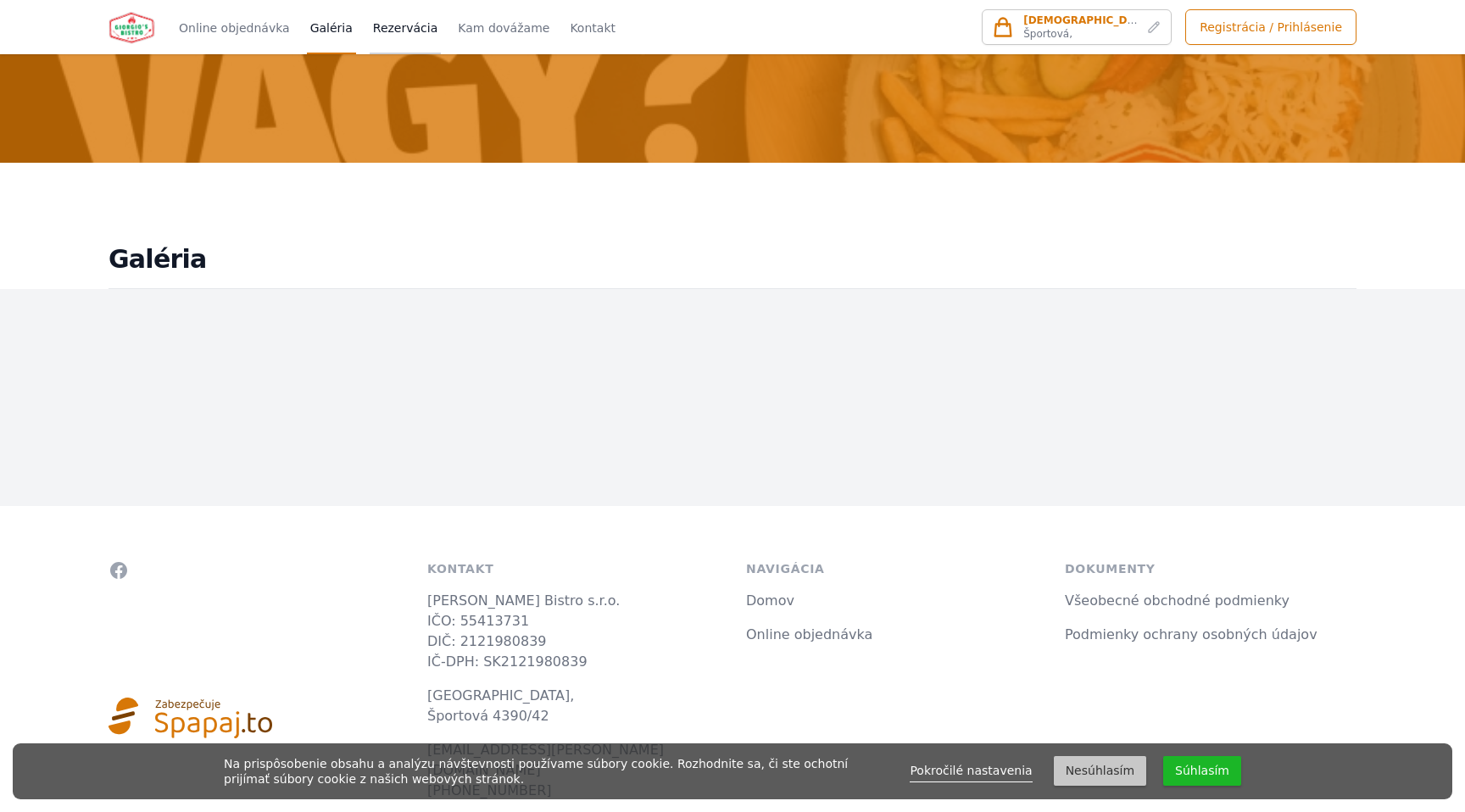
click at [384, 30] on link "Rezervácia" at bounding box center [405, 27] width 71 height 55
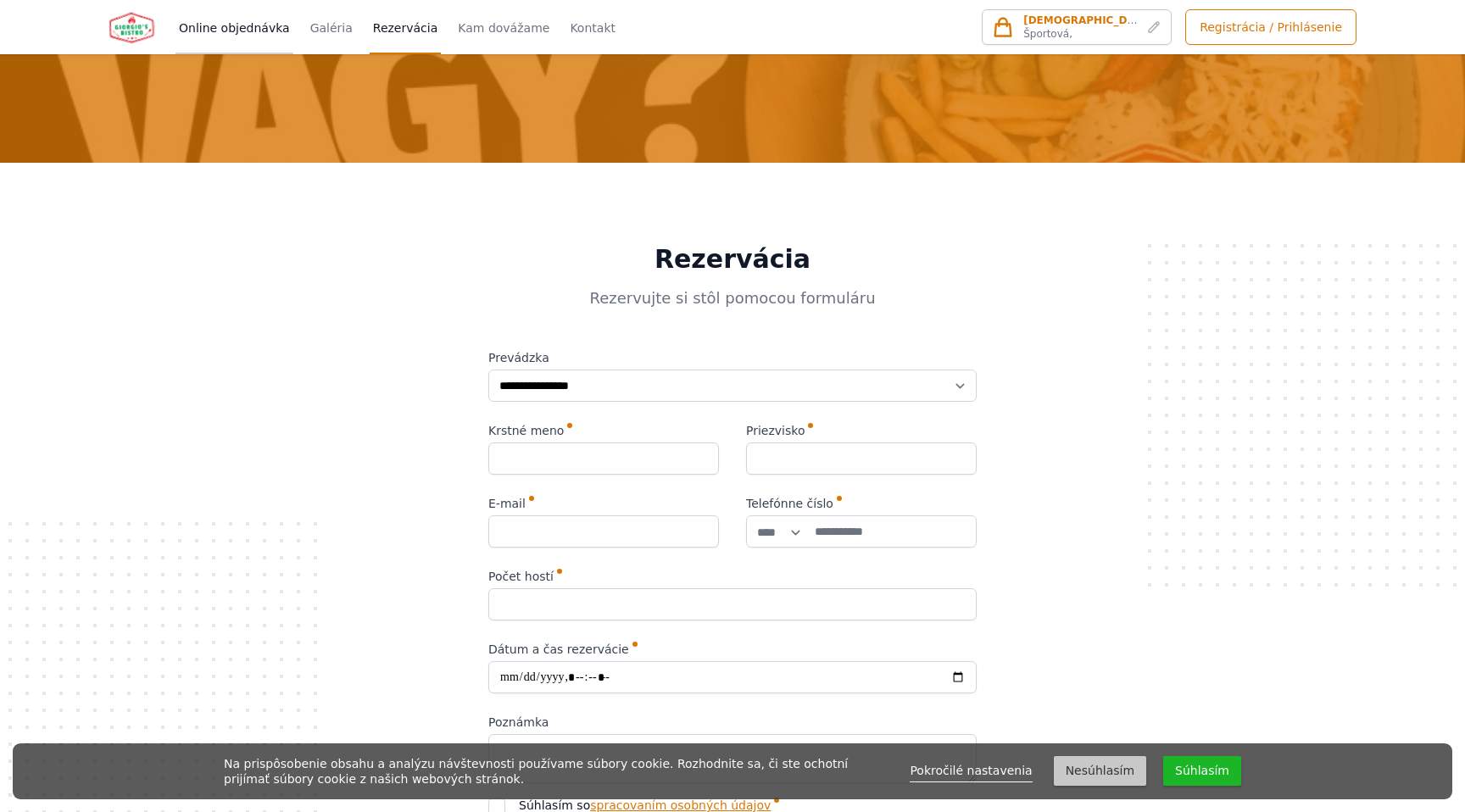
click at [247, 32] on link "Online objednávka" at bounding box center [235, 27] width 118 height 55
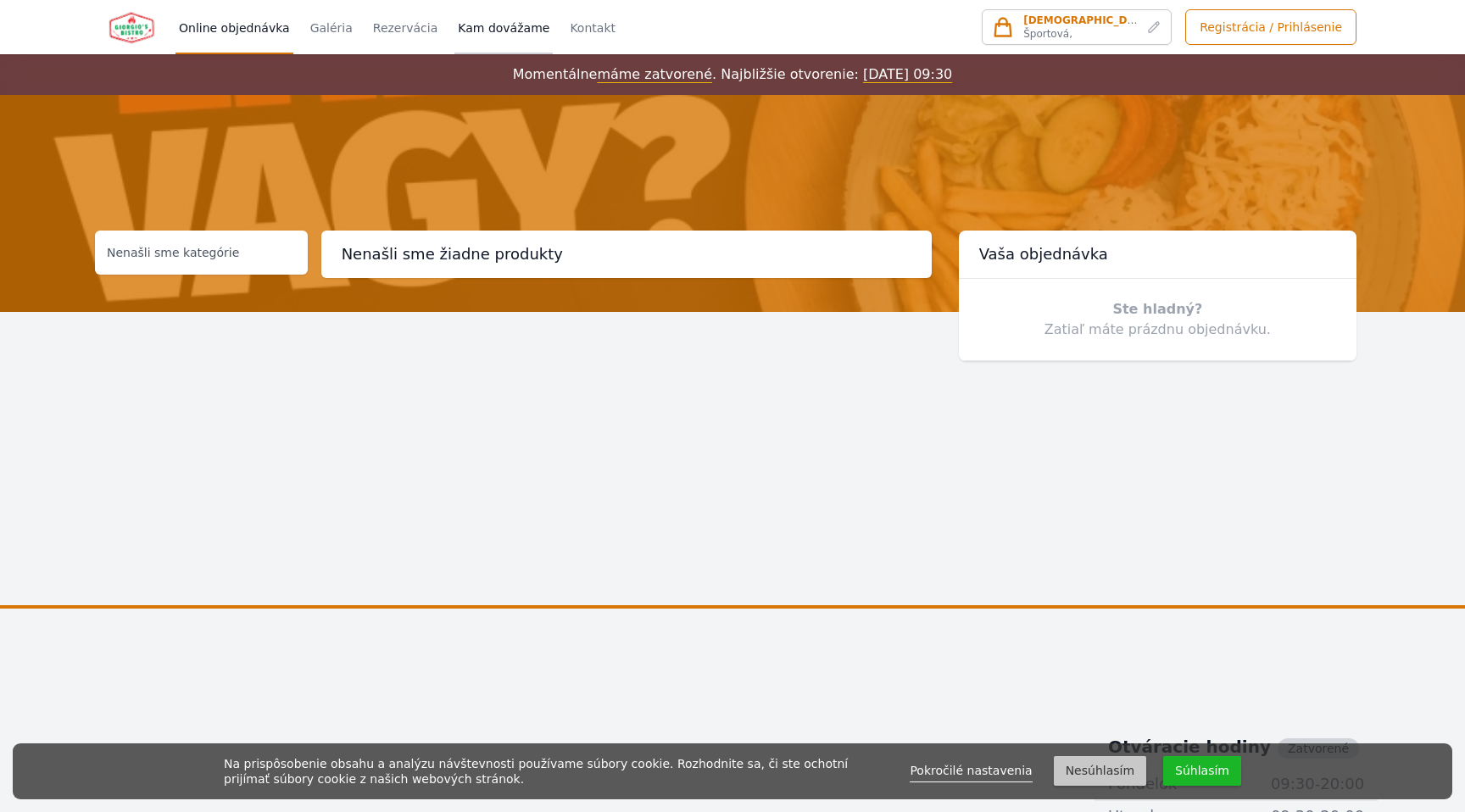
click at [503, 28] on link "Kam dovážame" at bounding box center [504, 27] width 99 height 55
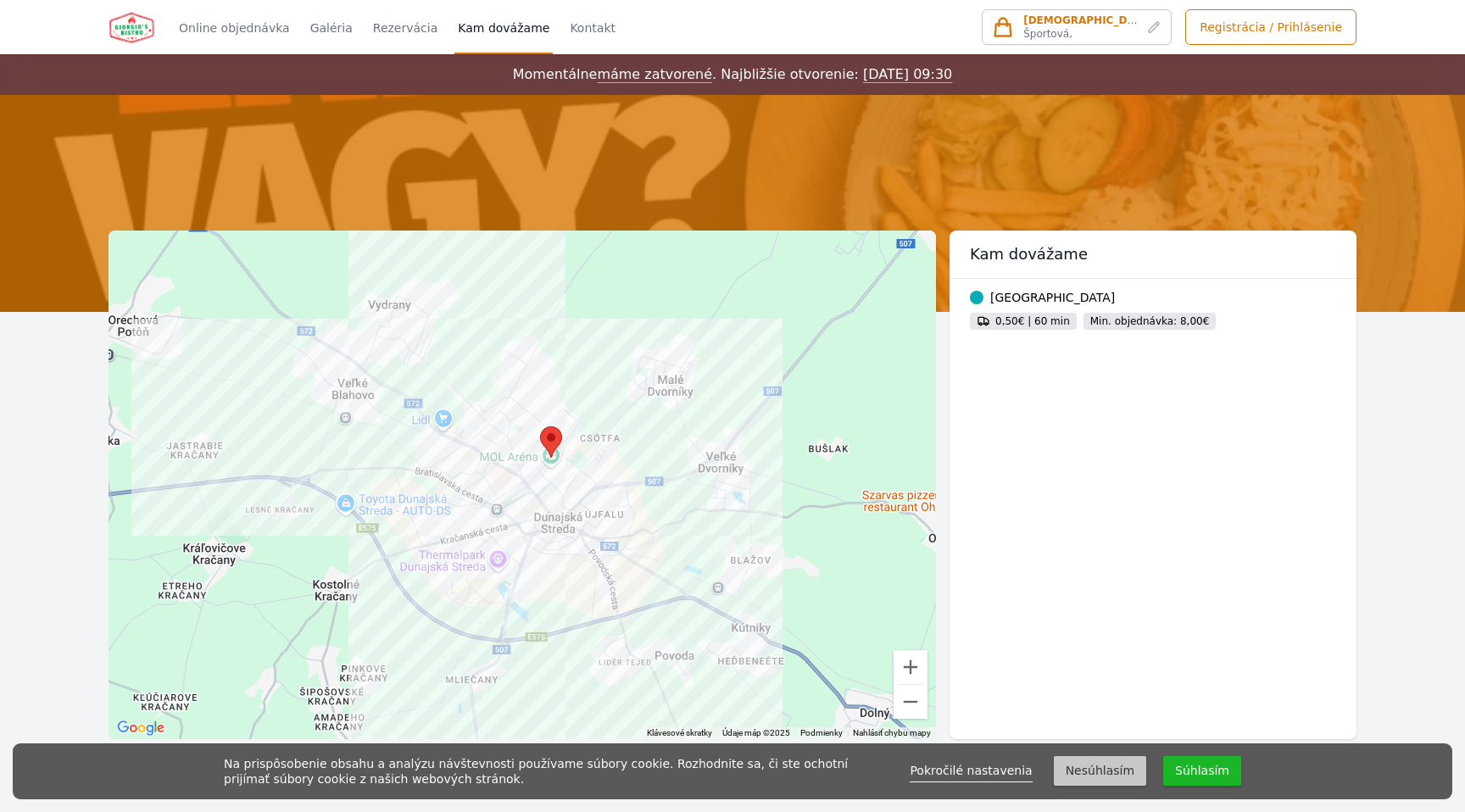
drag, startPoint x: 998, startPoint y: 294, endPoint x: 1079, endPoint y: 294, distance: 81.0
click at [1079, 294] on div "Dunajská Streda" at bounding box center [1152, 298] width 366 height 17
click at [1173, 764] on button "Súhlasím" at bounding box center [1202, 770] width 78 height 29
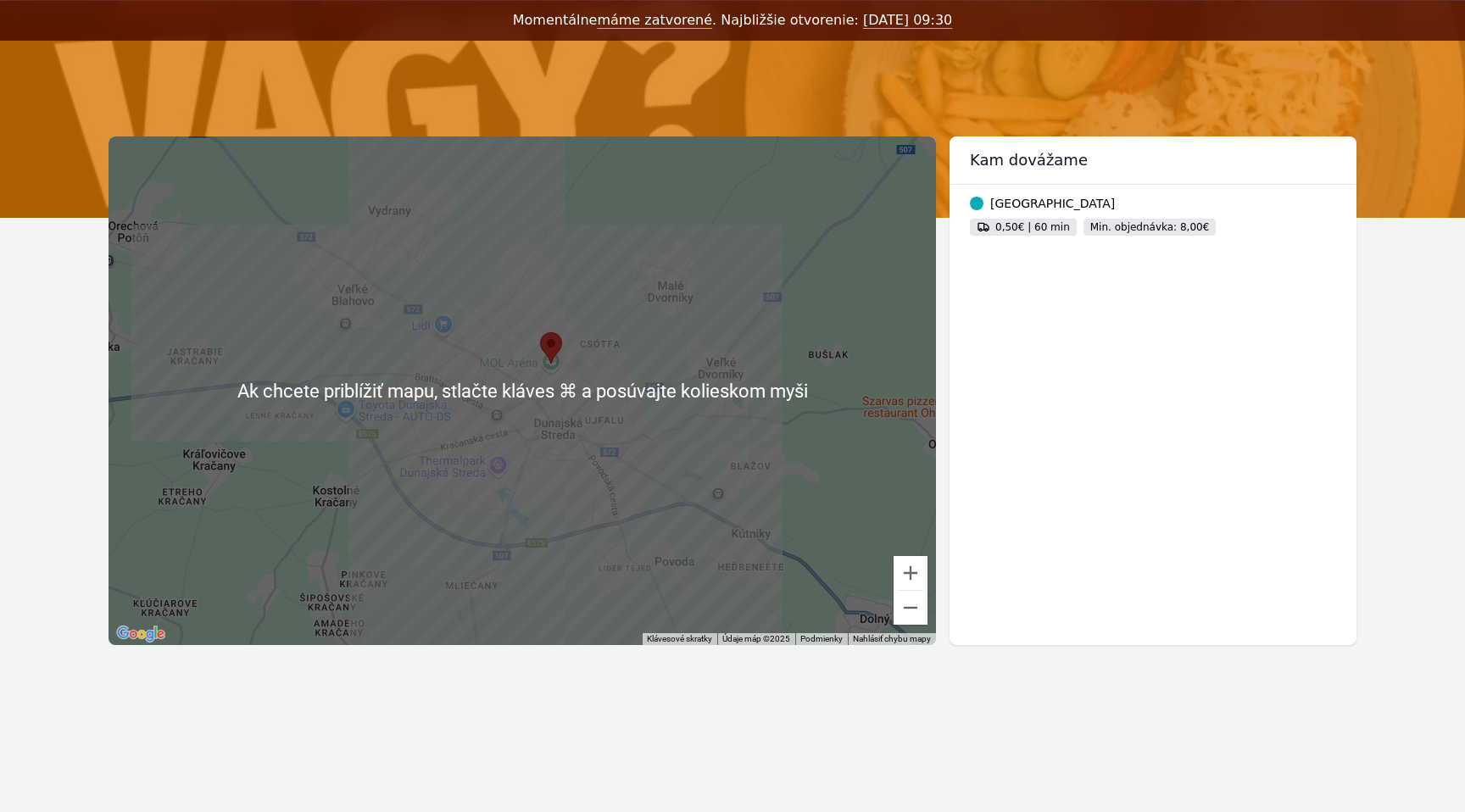
scroll to position [23, 0]
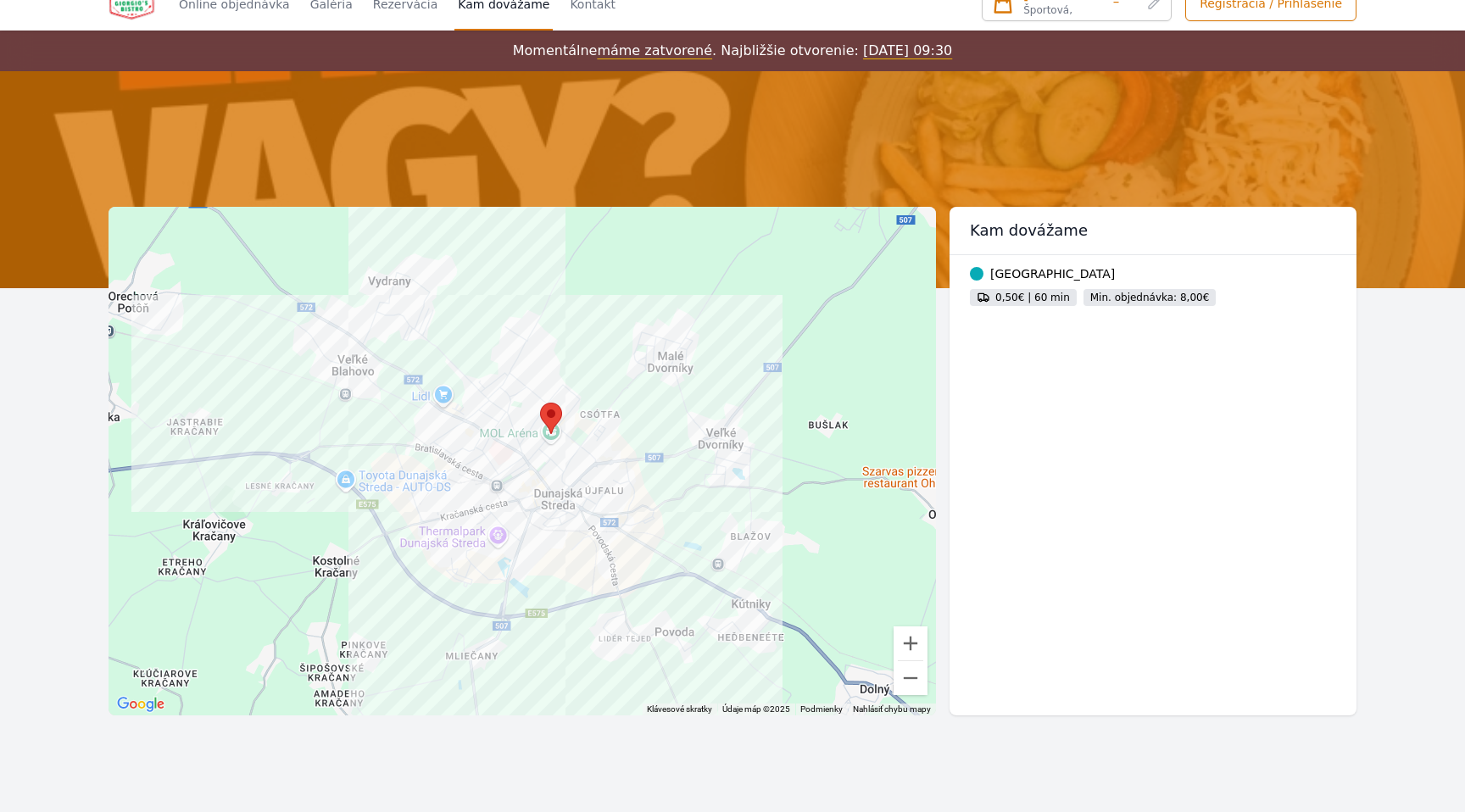
click at [991, 279] on div "Dunajská Streda" at bounding box center [1152, 274] width 366 height 17
drag, startPoint x: 1000, startPoint y: 301, endPoint x: 1031, endPoint y: 301, distance: 31.0
click at [1034, 301] on div "0,50€ | 60 min" at bounding box center [1023, 298] width 106 height 17
click at [1030, 301] on div "0,50€ | 60 min" at bounding box center [1023, 298] width 106 height 17
click at [1038, 300] on div "0,50€ | 60 min" at bounding box center [1023, 298] width 106 height 17
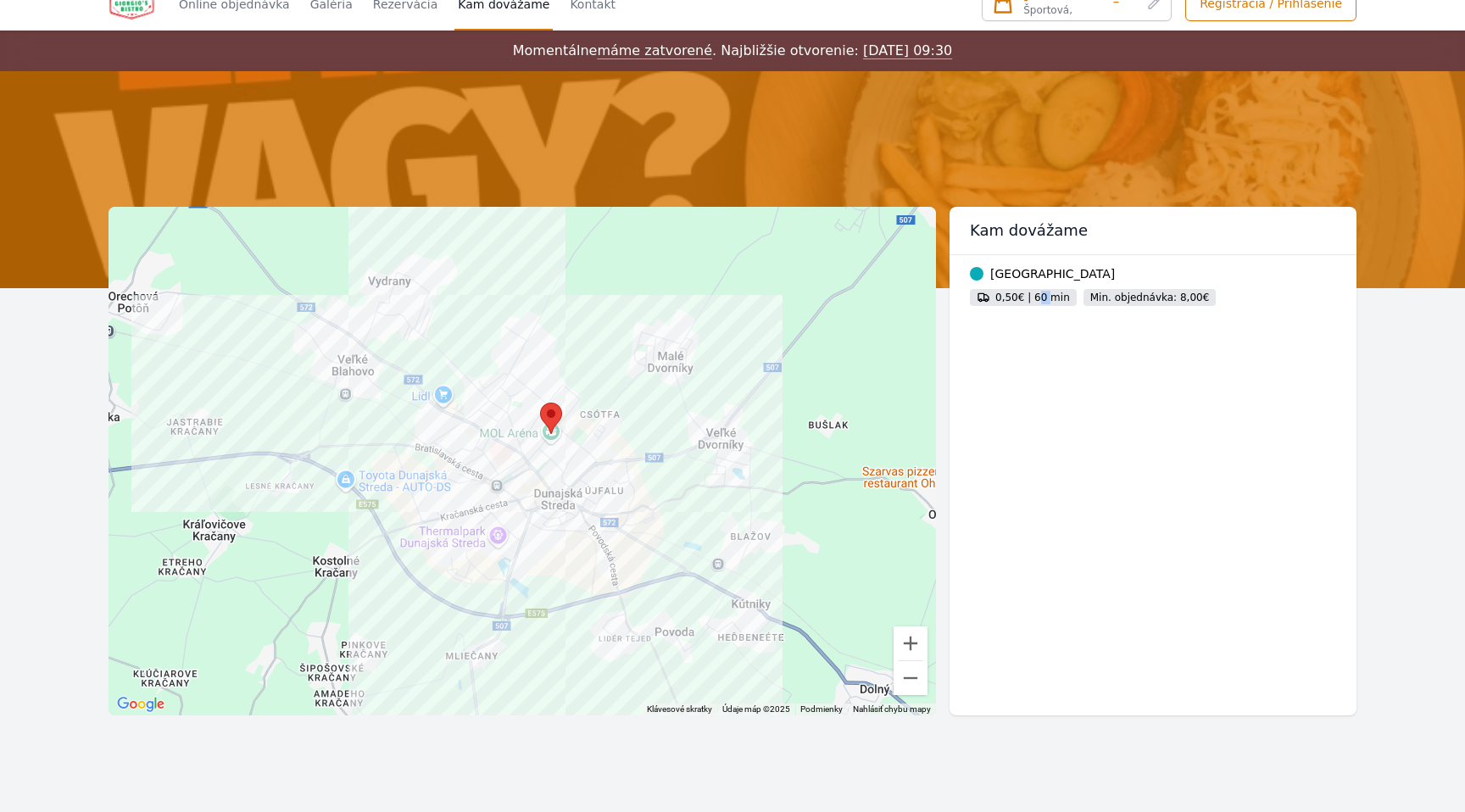
click at [1038, 300] on div "0,50€ | 60 min" at bounding box center [1023, 298] width 106 height 17
drag, startPoint x: 1171, startPoint y: 296, endPoint x: 1227, endPoint y: 296, distance: 56.0
click at [1227, 296] on div "0,50€ | 60 min Min. objednávka: 8,00€" at bounding box center [1152, 293] width 366 height 23
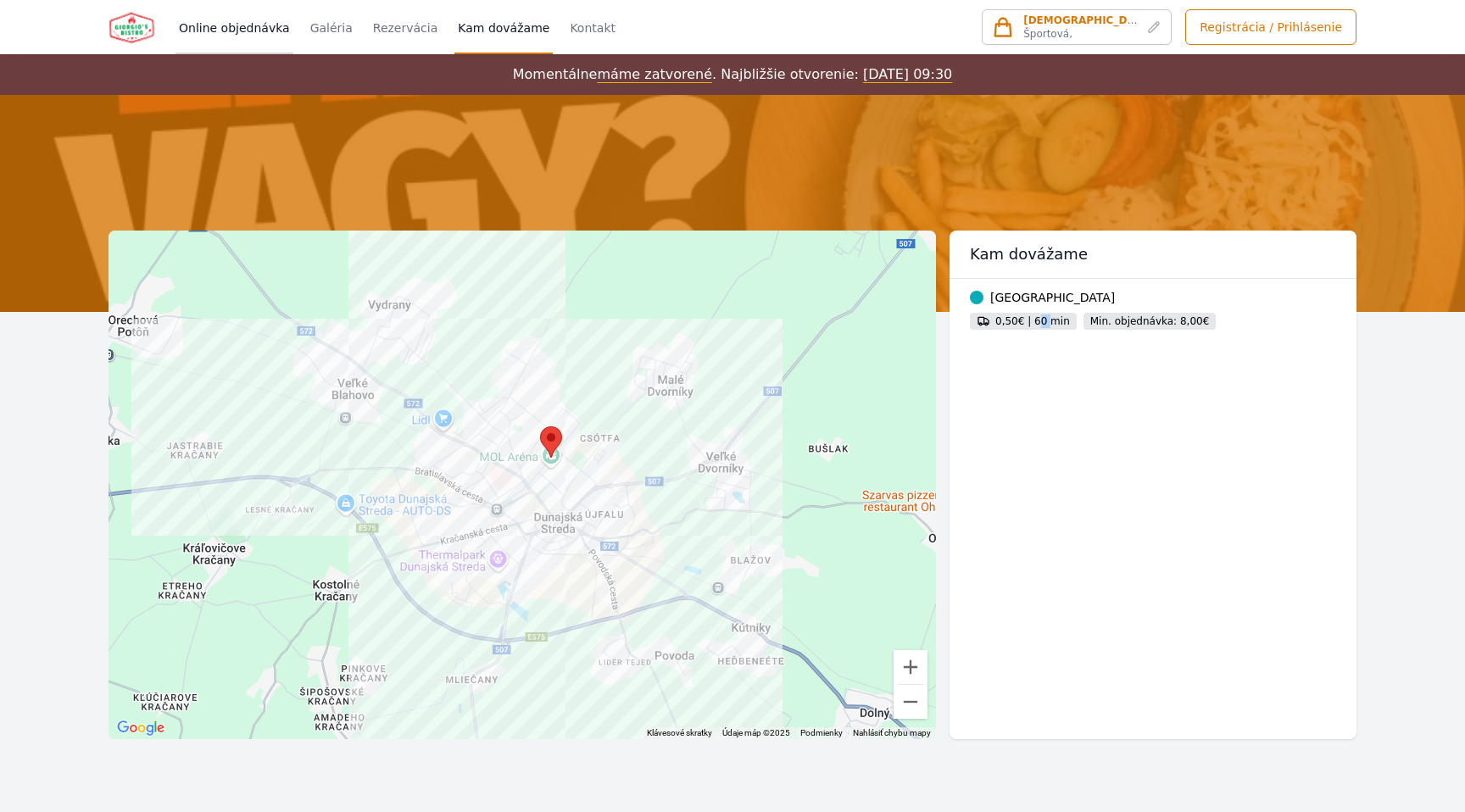
click at [270, 30] on link "Online objednávka" at bounding box center [235, 27] width 118 height 55
